Goal: Transaction & Acquisition: Book appointment/travel/reservation

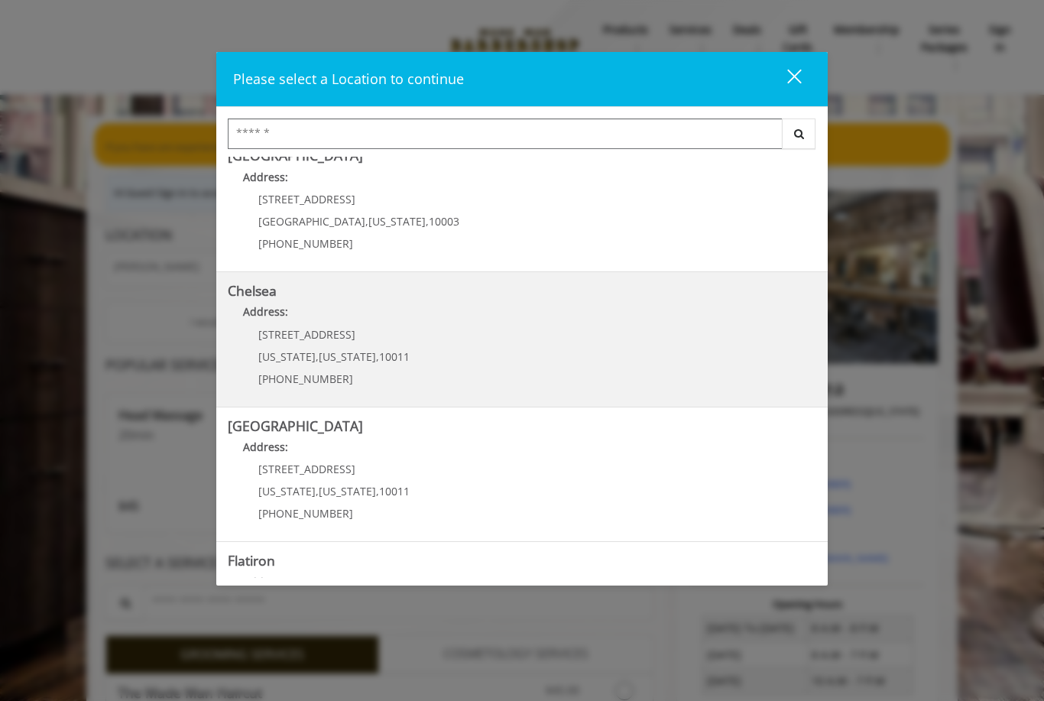
scroll to position [21, 0]
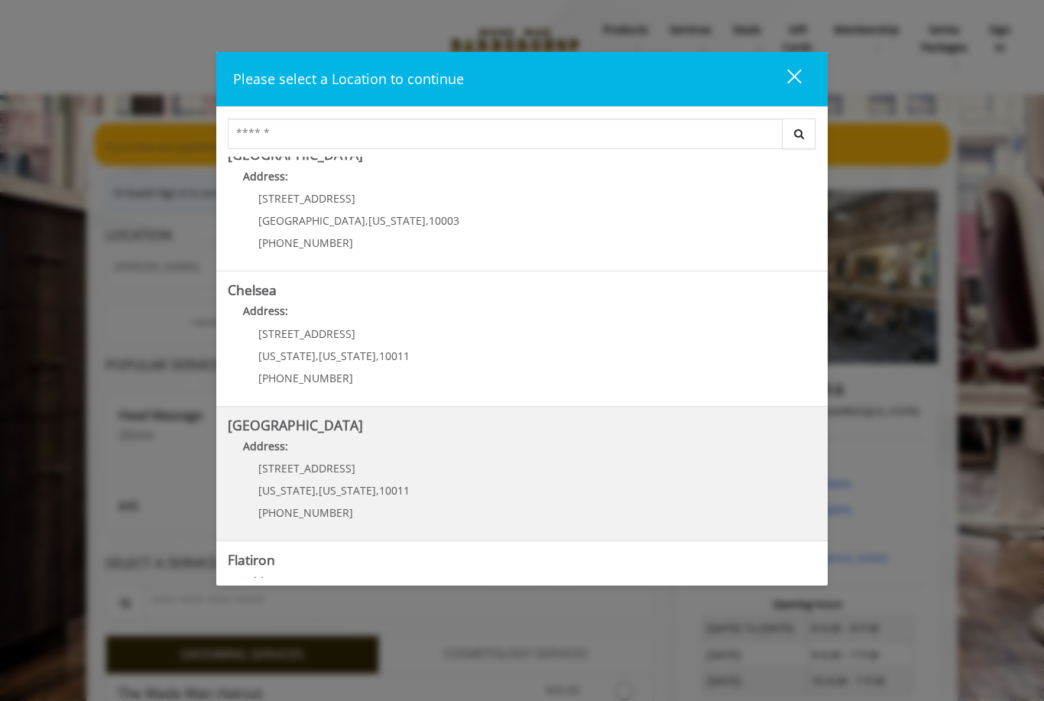
click at [491, 481] on Street "[GEOGRAPHIC_DATA] Address: [STREET_ADDRESS][US_STATE][US_STATE] (646) 850-0041" at bounding box center [522, 474] width 588 height 112
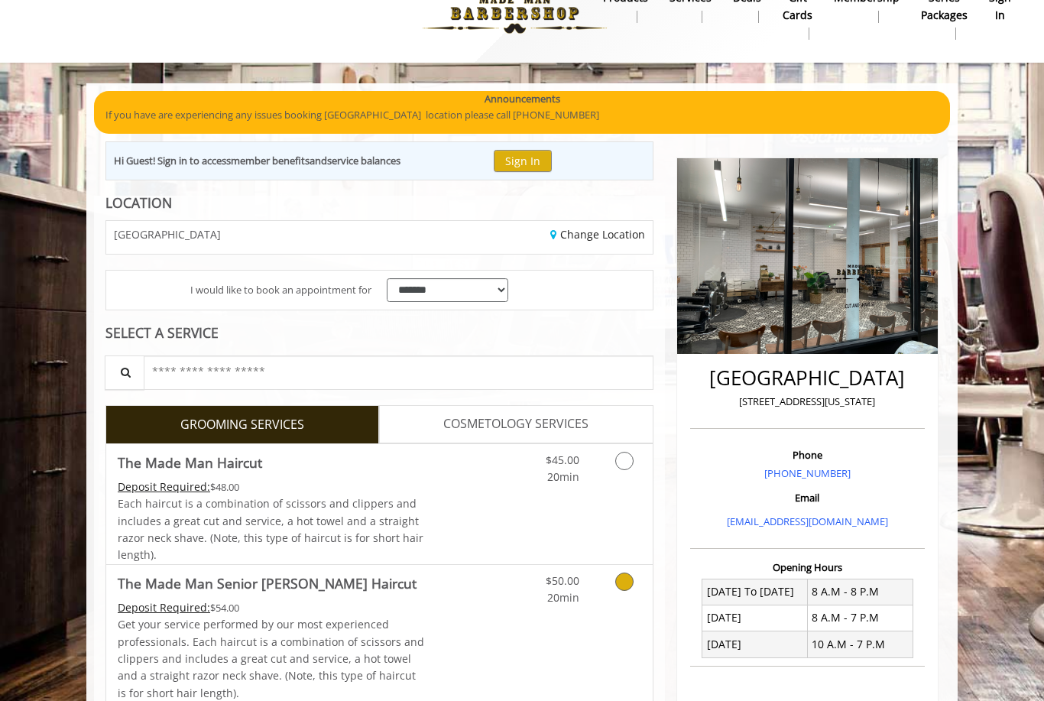
scroll to position [36, 0]
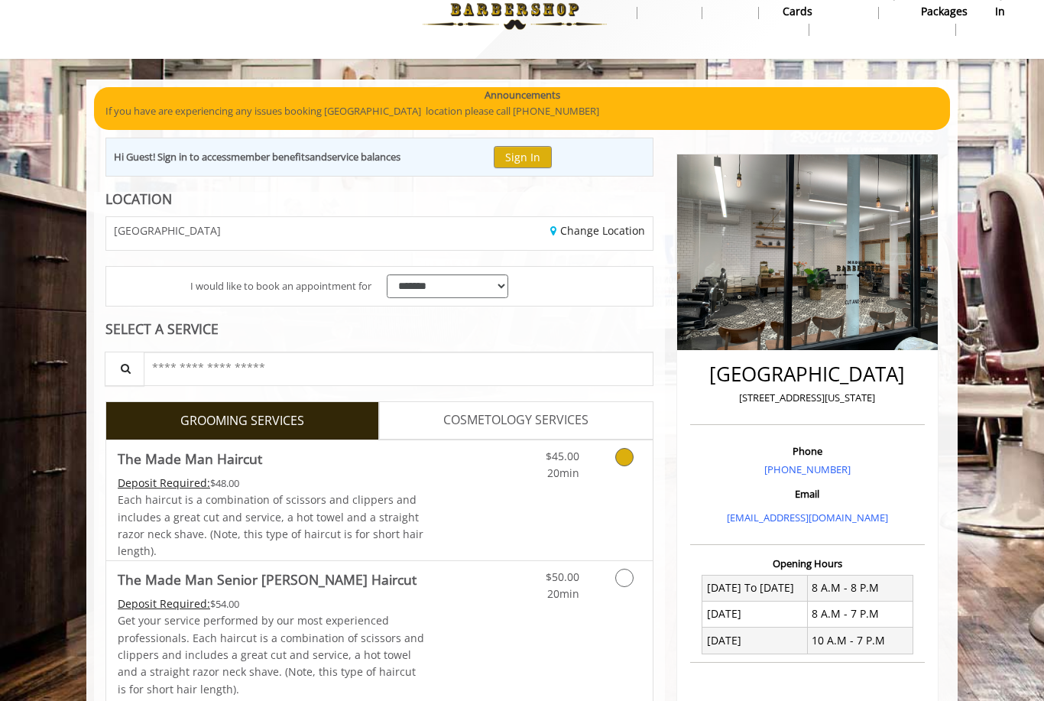
click at [625, 464] on icon "Grooming services" at bounding box center [624, 457] width 18 height 18
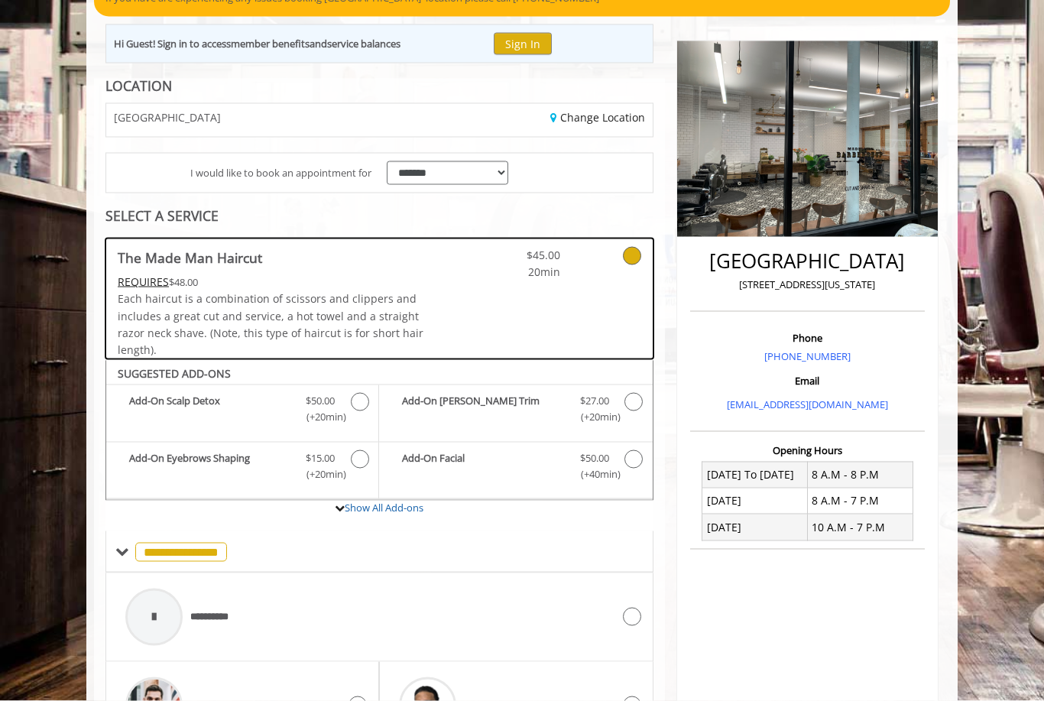
scroll to position [147, 0]
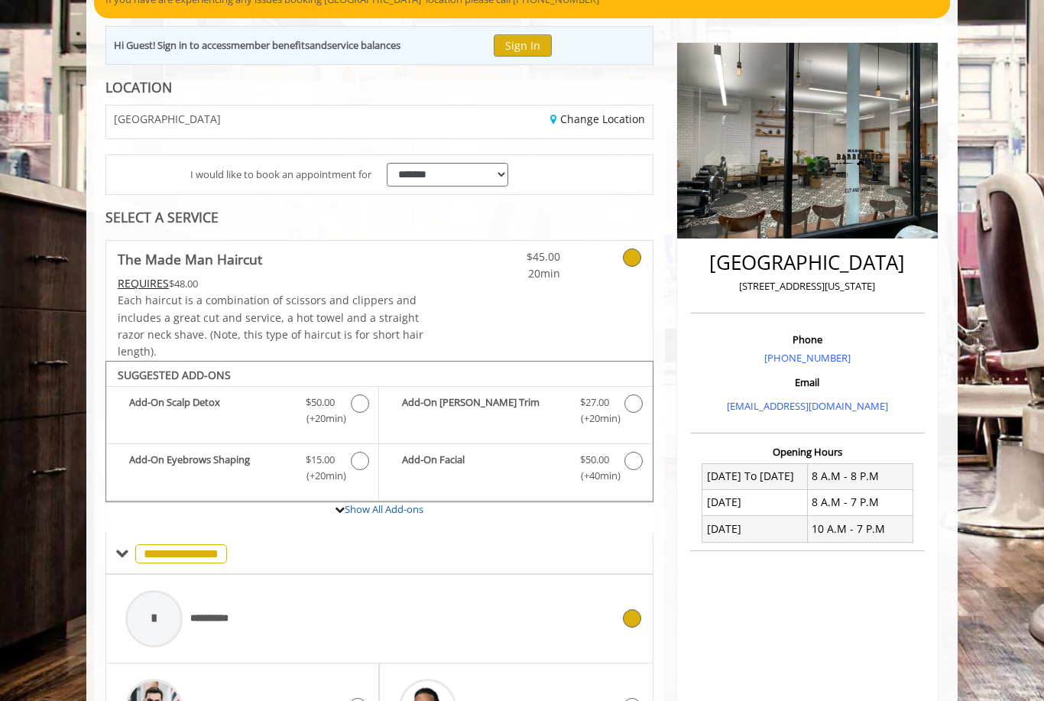
click at [281, 605] on div "**********" at bounding box center [368, 618] width 501 height 73
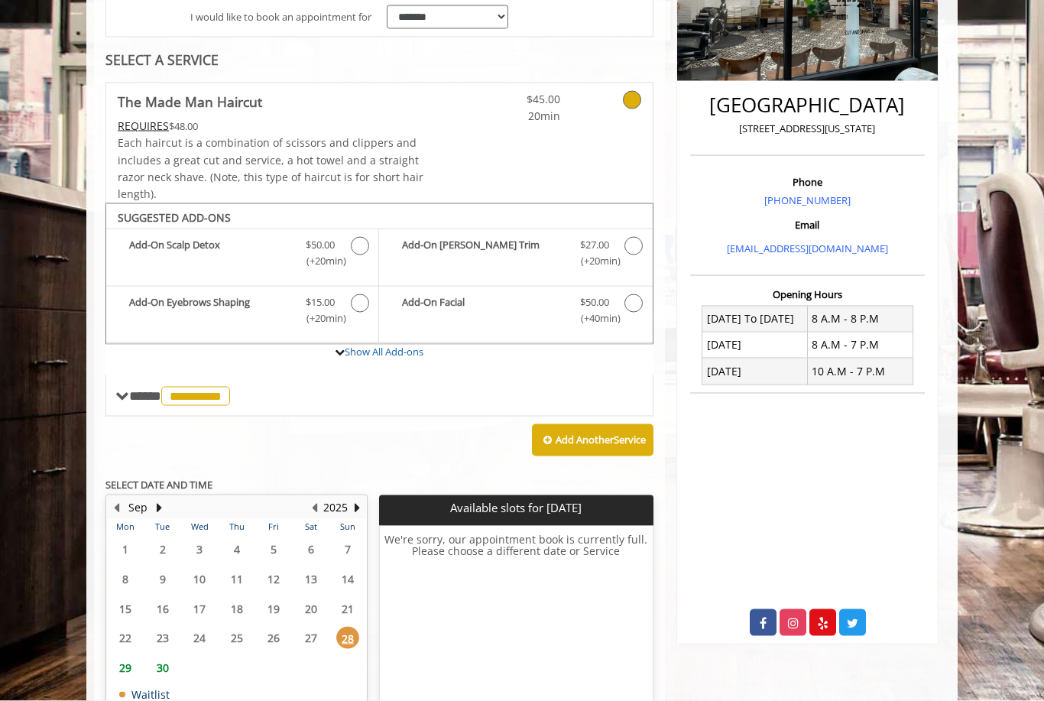
scroll to position [353, 0]
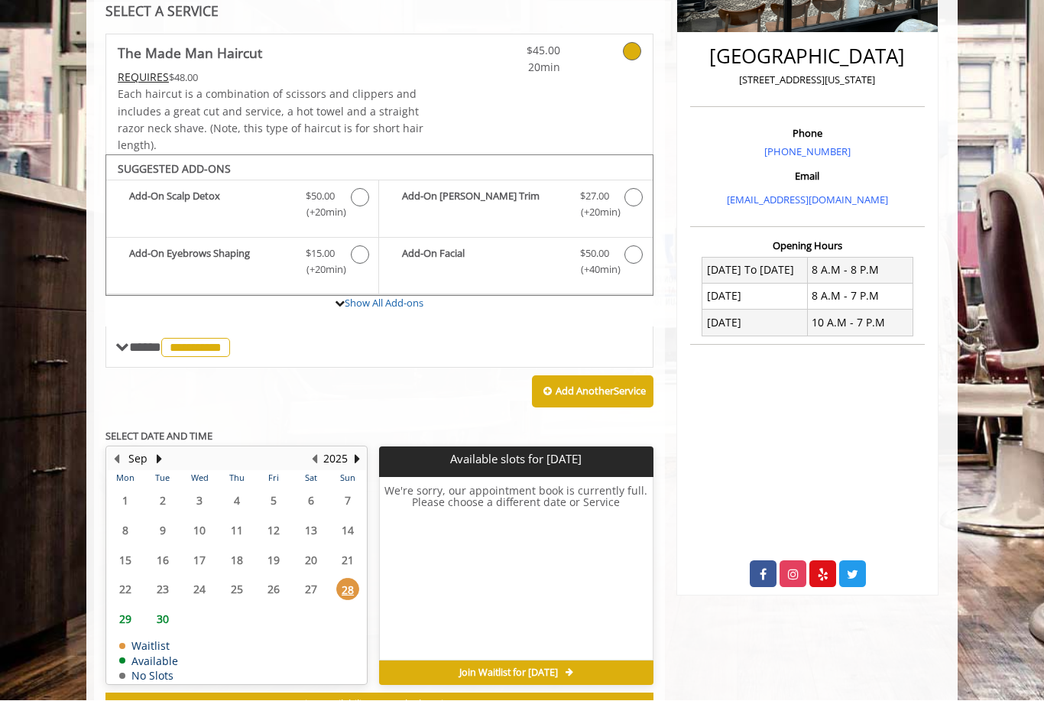
click at [127, 608] on span "29" at bounding box center [125, 619] width 23 height 22
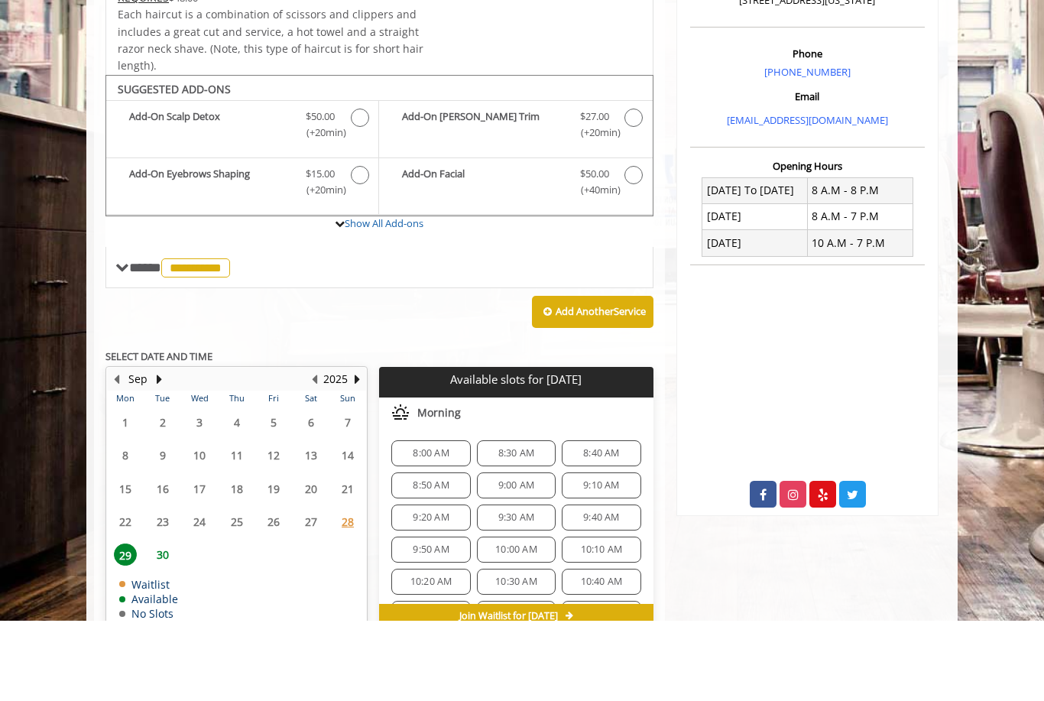
scroll to position [376, 0]
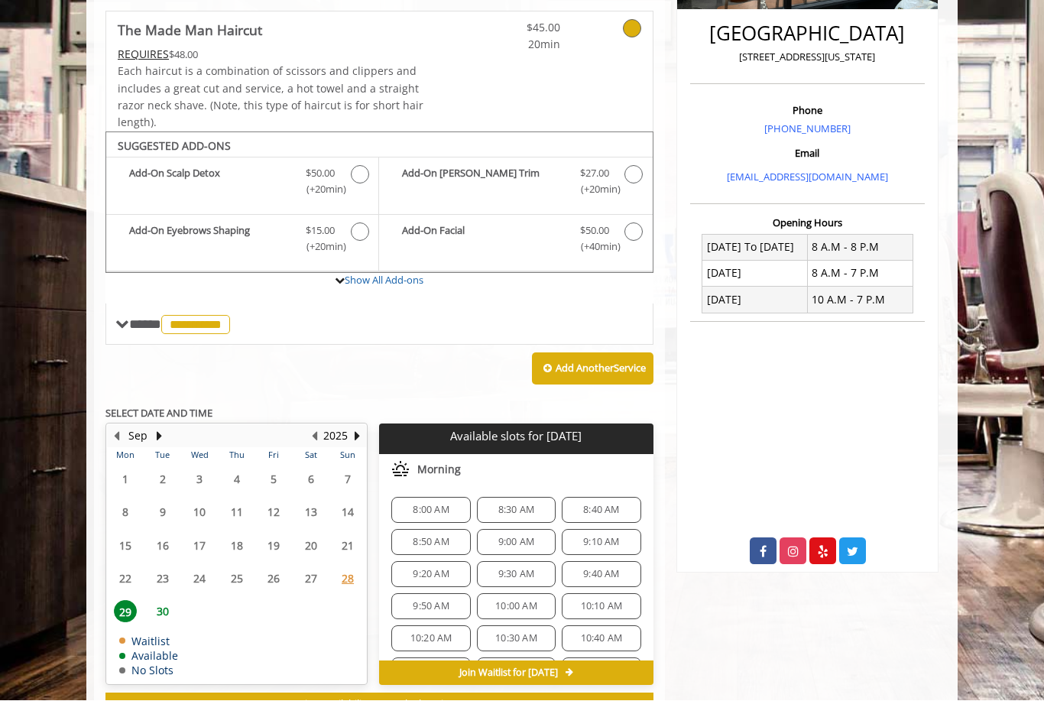
click at [158, 604] on span "30" at bounding box center [162, 612] width 23 height 22
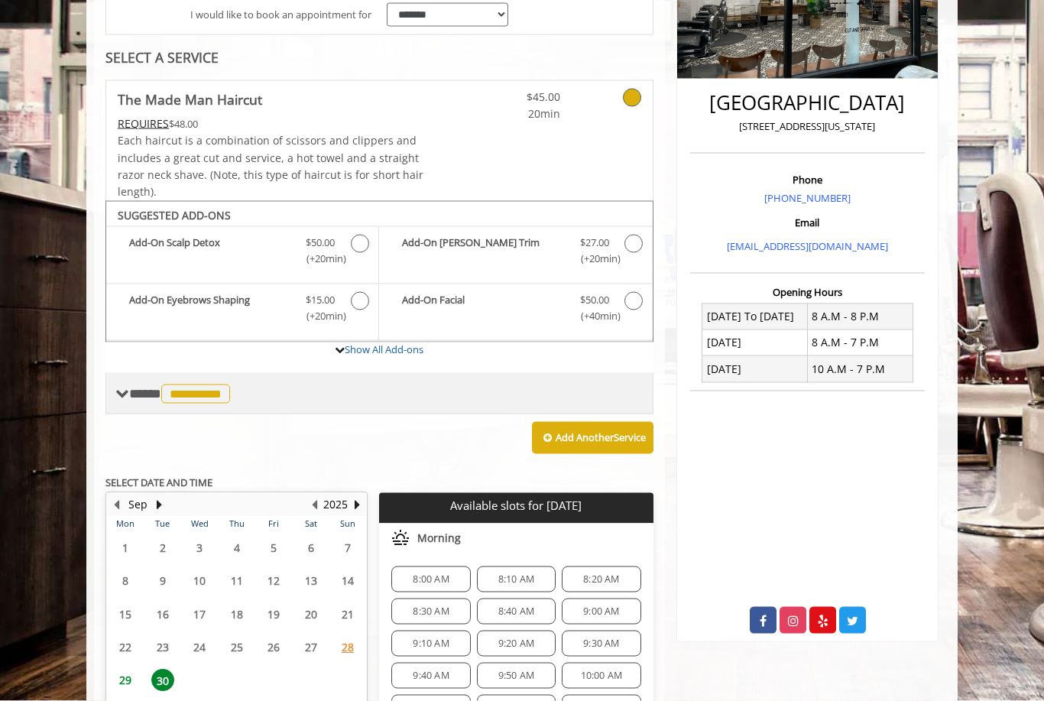
scroll to position [309, 0]
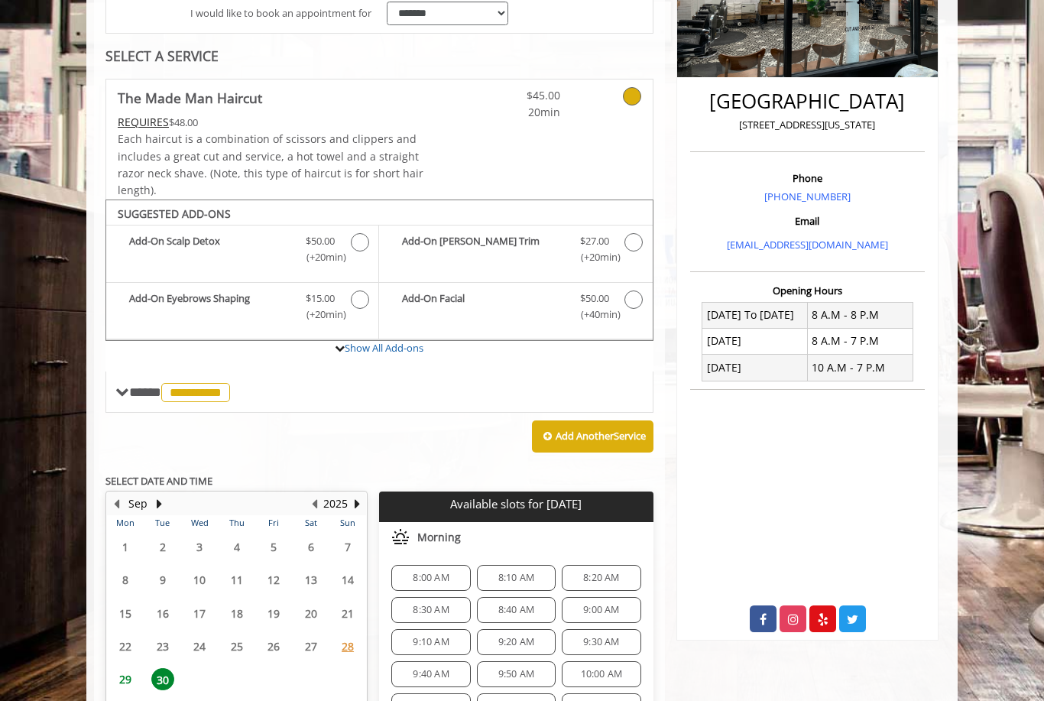
click at [131, 674] on span "29" at bounding box center [125, 679] width 23 height 22
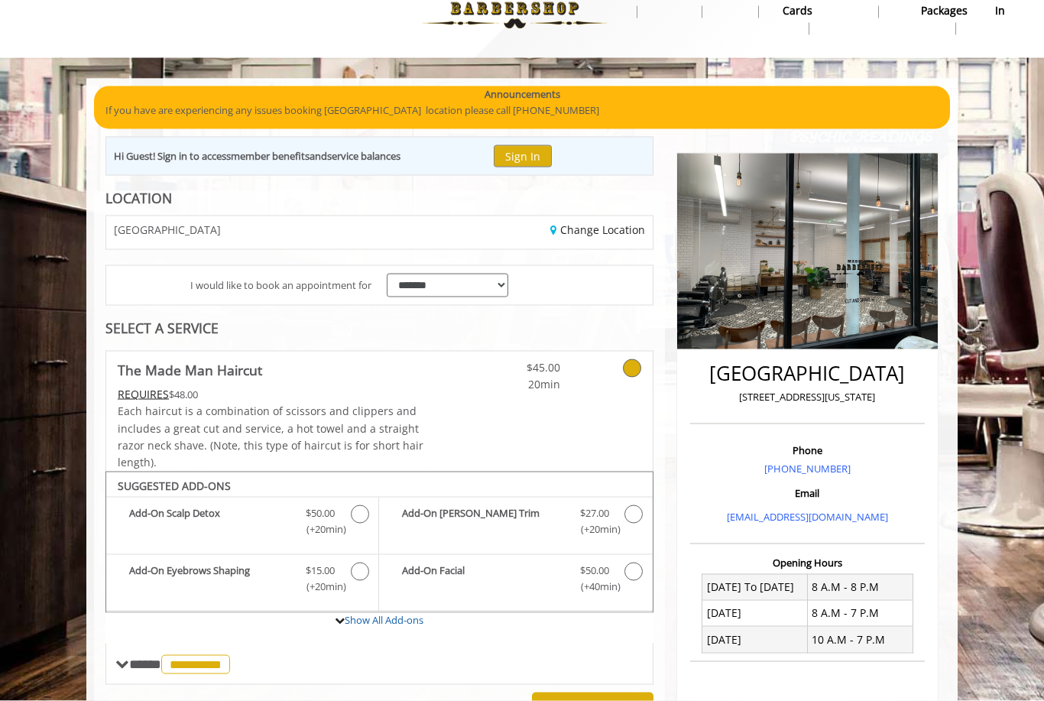
scroll to position [0, 0]
